Goal: Book appointment/travel/reservation

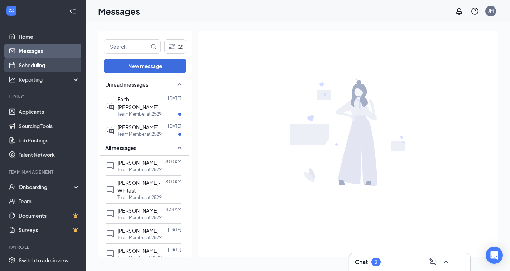
click at [39, 63] on link "Scheduling" at bounding box center [49, 65] width 61 height 14
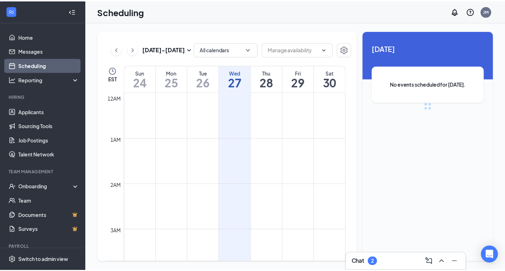
scroll to position [352, 0]
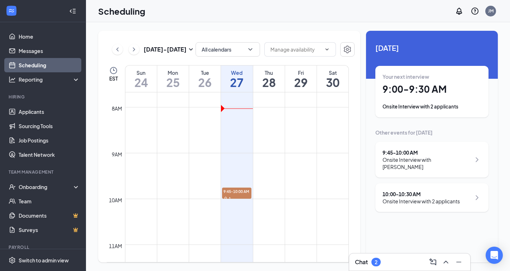
click at [423, 106] on div "Onsite Interview with 2 applicants" at bounding box center [432, 106] width 99 height 7
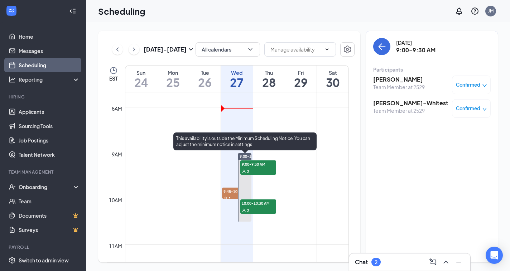
click at [254, 167] on span "9:00-9:30 AM" at bounding box center [258, 164] width 36 height 7
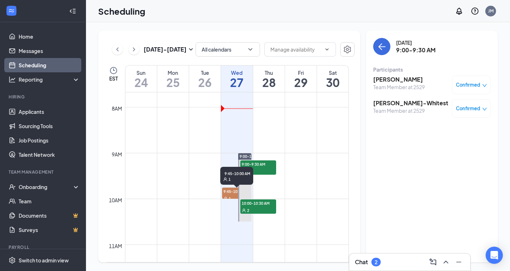
click at [234, 193] on span "9:45-10:00 AM" at bounding box center [236, 191] width 29 height 7
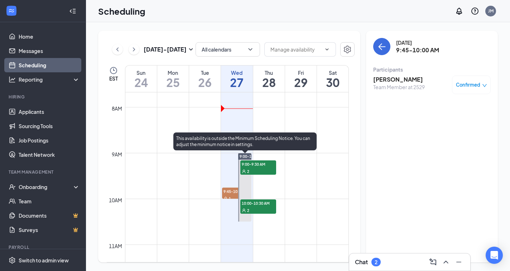
click at [252, 211] on div "2" at bounding box center [258, 210] width 36 height 7
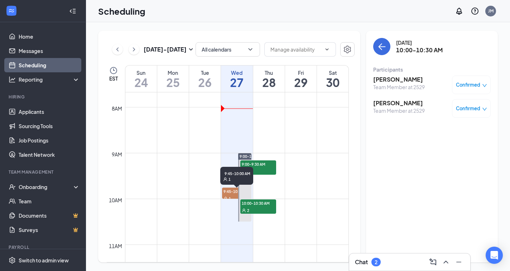
click at [234, 192] on span "9:45-10:00 AM" at bounding box center [236, 191] width 29 height 7
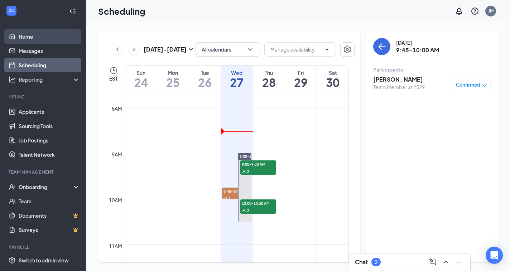
click at [29, 36] on link "Home" at bounding box center [49, 36] width 61 height 14
